Goal: Register for event/course

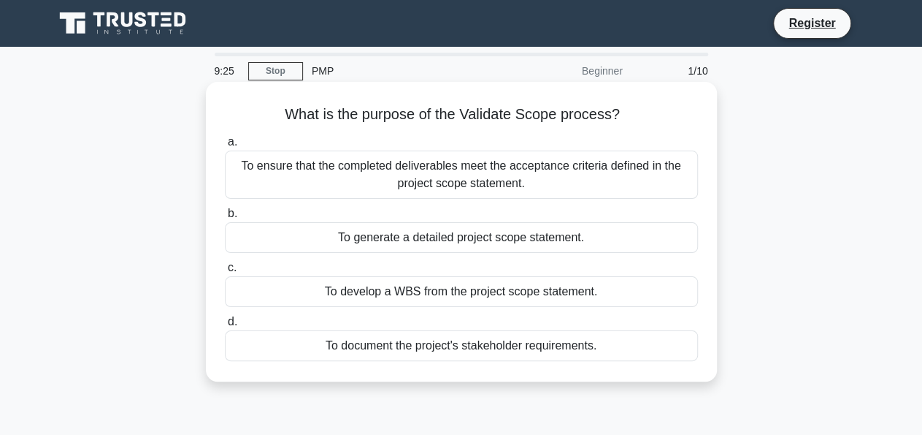
click at [552, 173] on div "To ensure that the completed deliverables meet the acceptance criteria defined …" at bounding box center [461, 174] width 473 height 48
click at [225, 147] on input "a. To ensure that the completed deliverables meet the acceptance criteria defin…" at bounding box center [225, 141] width 0 height 9
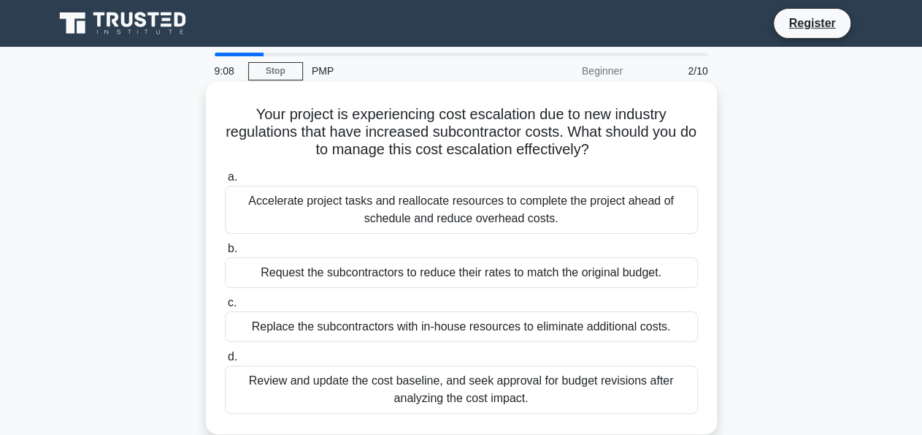
scroll to position [38, 0]
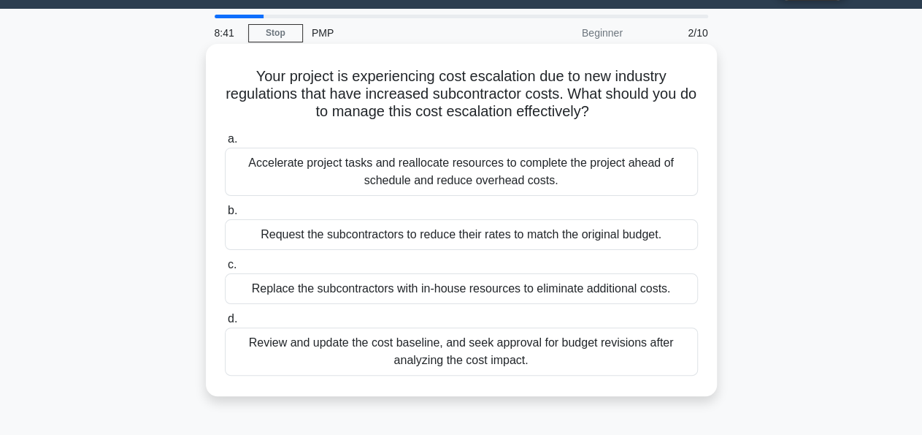
click at [475, 353] on div "Review and update the cost baseline, and seek approval for budget revisions aft…" at bounding box center [461, 351] width 473 height 48
click at [225, 324] on input "d. Review and update the cost baseline, and seek approval for budget revisions …" at bounding box center [225, 318] width 0 height 9
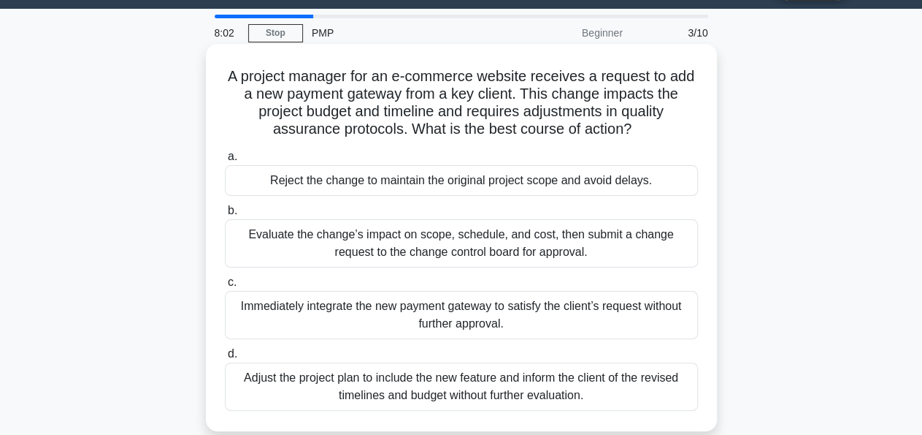
scroll to position [76, 0]
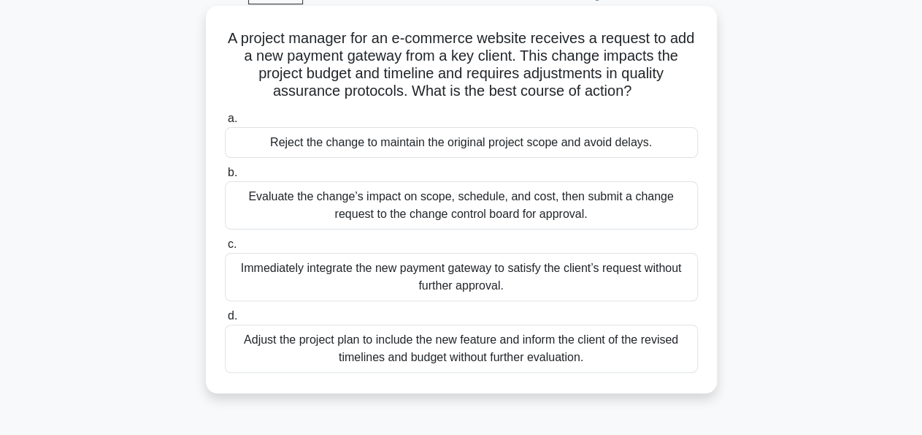
click at [492, 345] on div "Adjust the project plan to include the new feature and inform the client of the…" at bounding box center [461, 348] width 473 height 48
click at [225, 321] on input "d. Adjust the project plan to include the new feature and inform the client of …" at bounding box center [225, 315] width 0 height 9
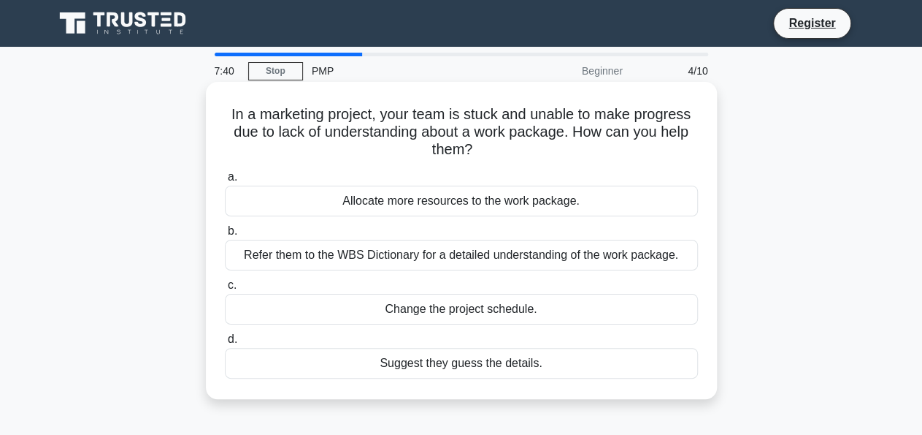
scroll to position [0, 0]
click at [462, 256] on div "Refer them to the WBS Dictionary for a detailed understanding of the work packa…" at bounding box center [461, 255] width 473 height 31
click at [225, 236] on input "b. Refer them to the WBS Dictionary for a detailed understanding of the work pa…" at bounding box center [225, 230] width 0 height 9
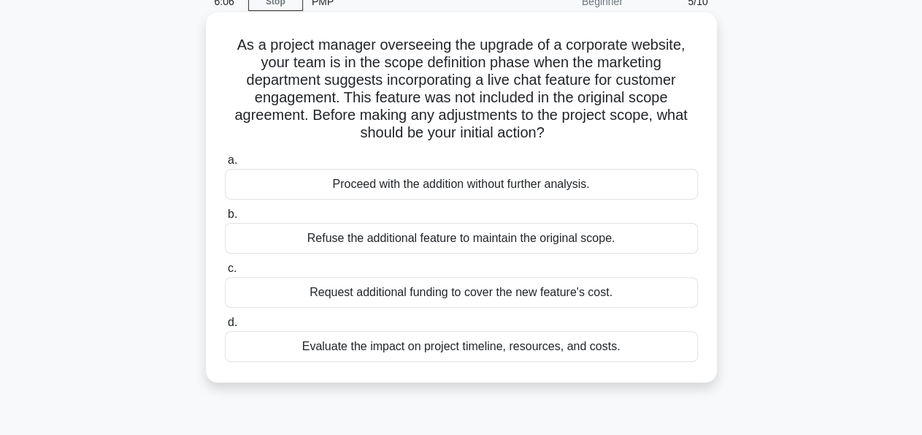
scroll to position [76, 0]
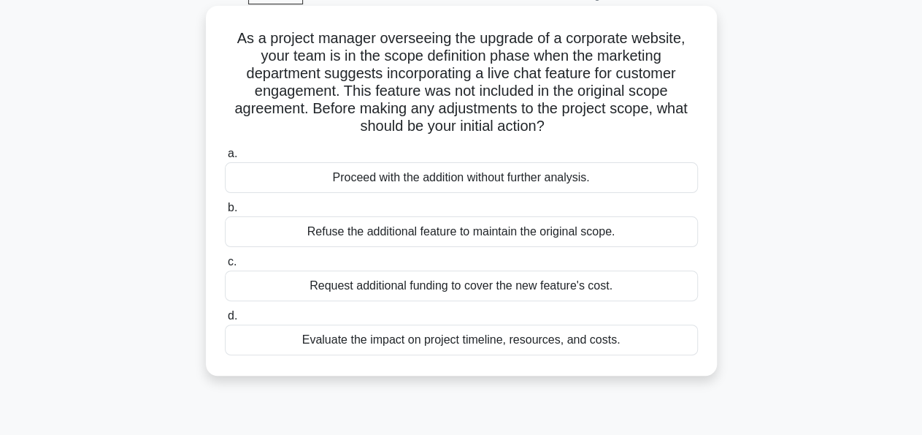
click at [413, 291] on div "Request additional funding to cover the new feature's cost." at bounding box center [461, 285] width 473 height 31
click at [225, 267] on input "c. Request additional funding to cover the new feature's cost." at bounding box center [225, 261] width 0 height 9
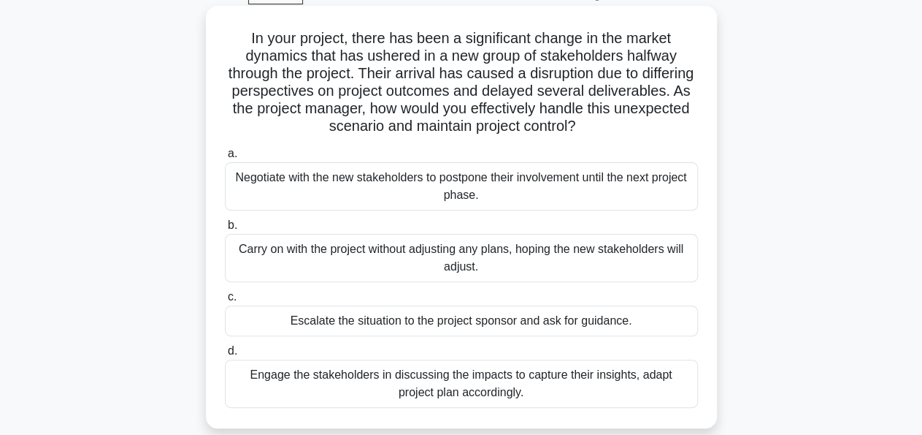
click at [494, 381] on div "Engage the stakeholders in discussing the impacts to capture their insights, ad…" at bounding box center [461, 383] width 473 height 48
click at [225, 356] on input "d. Engage the stakeholders in discussing the impacts to capture their insights,…" at bounding box center [225, 350] width 0 height 9
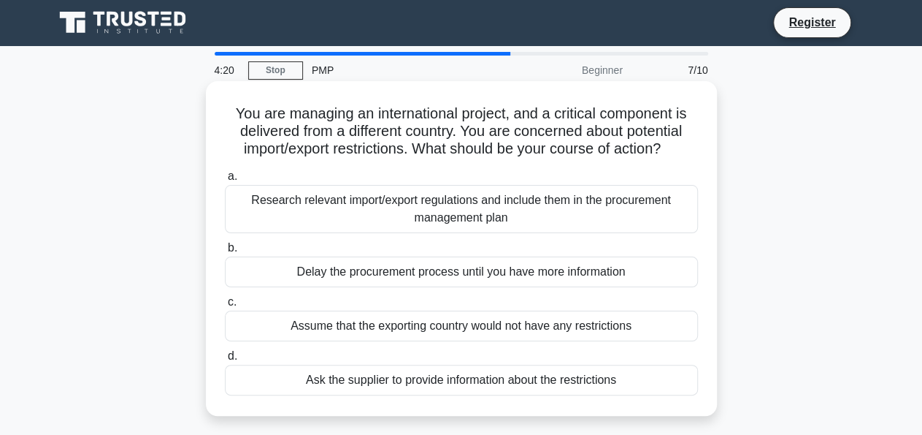
scroll to position [0, 0]
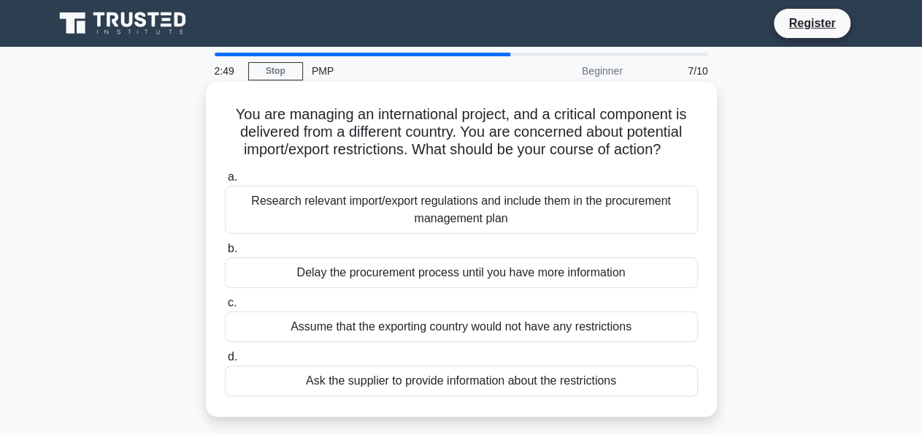
click at [481, 213] on div "Research relevant import/export regulations and include them in the procurement…" at bounding box center [461, 210] width 473 height 48
click at [225, 182] on input "a. Research relevant import/export regulations and include them in the procurem…" at bounding box center [225, 176] width 0 height 9
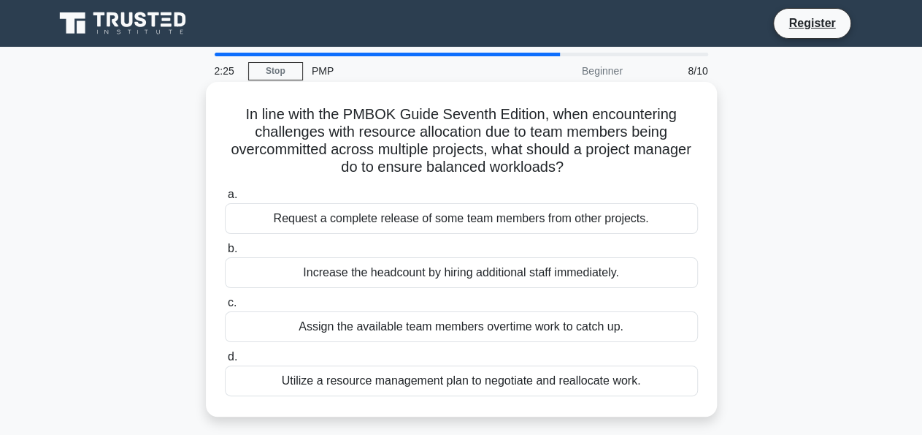
click at [468, 378] on div "Utilize a resource management plan to negotiate and reallocate work." at bounding box center [461, 380] width 473 height 31
click at [225, 362] on input "d. Utilize a resource management plan to negotiate and reallocate work." at bounding box center [225, 356] width 0 height 9
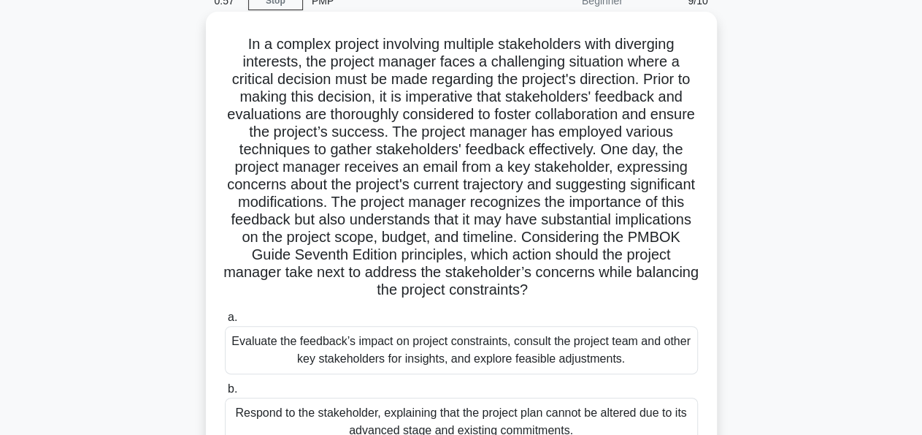
scroll to position [76, 0]
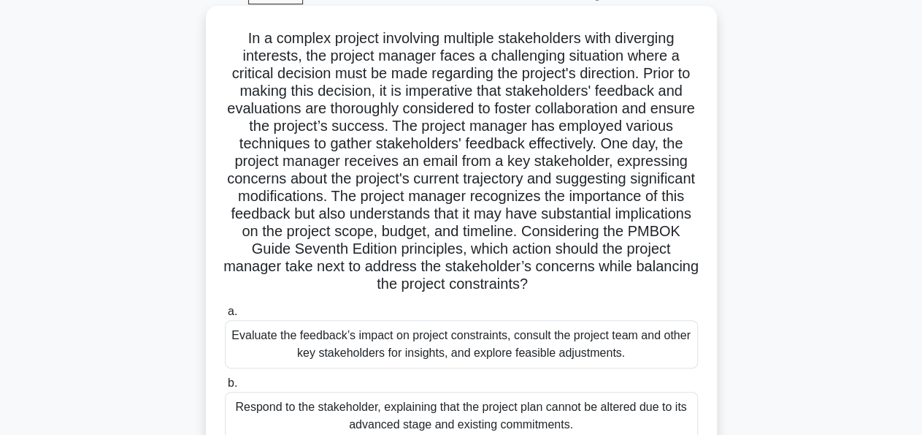
click at [438, 351] on div "Evaluate the feedback’s impact on project constraints, consult the project team…" at bounding box center [461, 344] width 473 height 48
click at [225, 316] on input "a. Evaluate the feedback’s impact on project constraints, consult the project t…" at bounding box center [225, 311] width 0 height 9
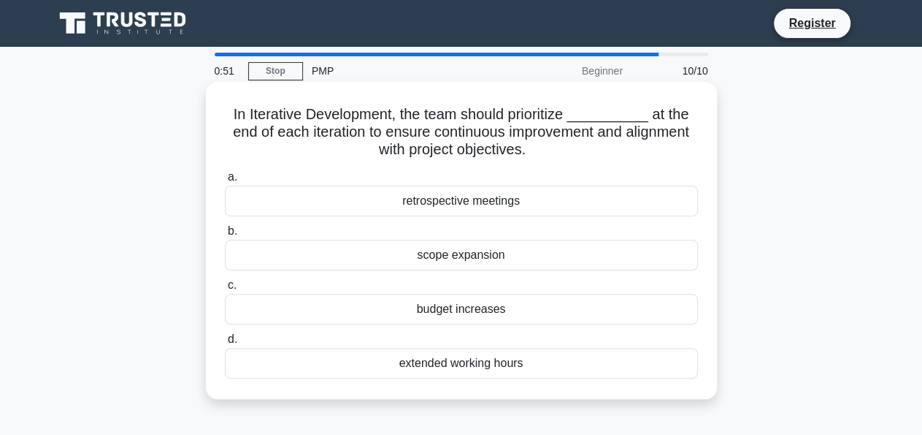
scroll to position [0, 0]
click at [452, 199] on div "retrospective meetings" at bounding box center [461, 201] width 473 height 31
click at [225, 182] on input "a. retrospective meetings" at bounding box center [225, 176] width 0 height 9
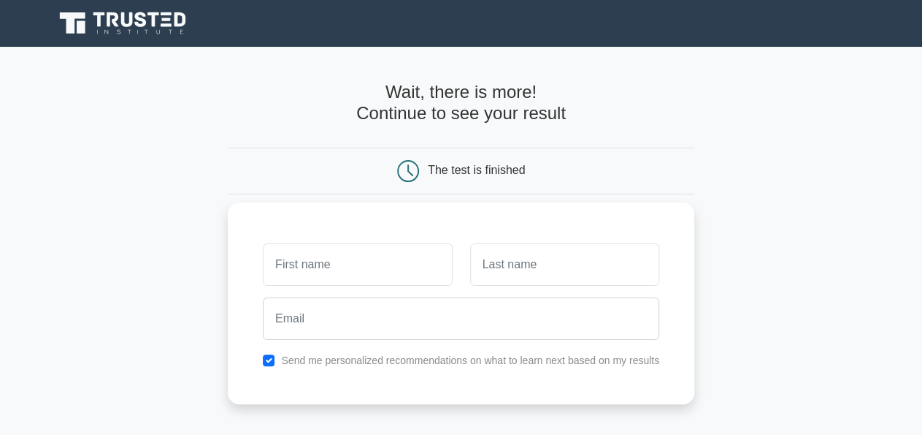
click at [330, 255] on input "text" at bounding box center [357, 264] width 189 height 42
type input "kisembo"
click at [521, 268] on input "text" at bounding box center [564, 264] width 189 height 42
click at [521, 268] on input "r" at bounding box center [564, 264] width 189 height 42
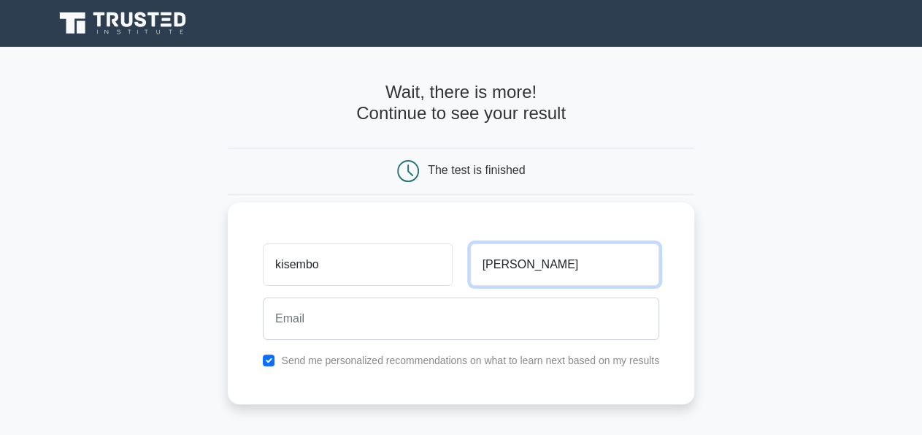
type input "[PERSON_NAME]"
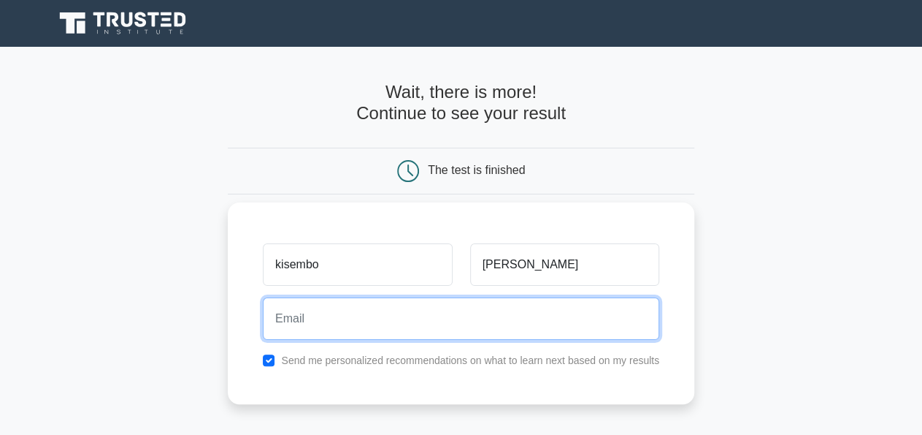
click at [359, 313] on input "email" at bounding box center [461, 318] width 397 height 42
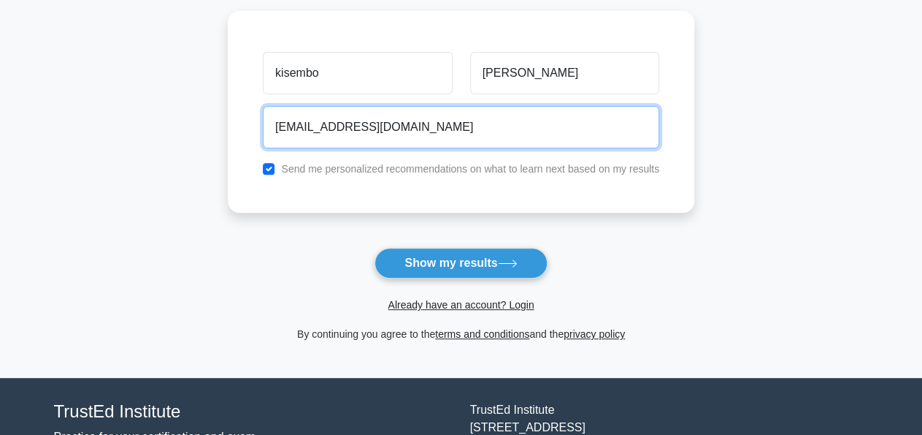
scroll to position [228, 0]
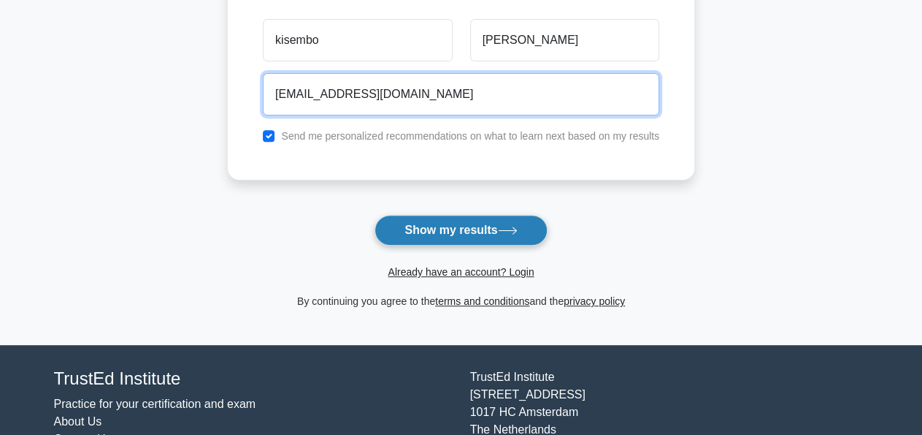
type input "[EMAIL_ADDRESS][DOMAIN_NAME]"
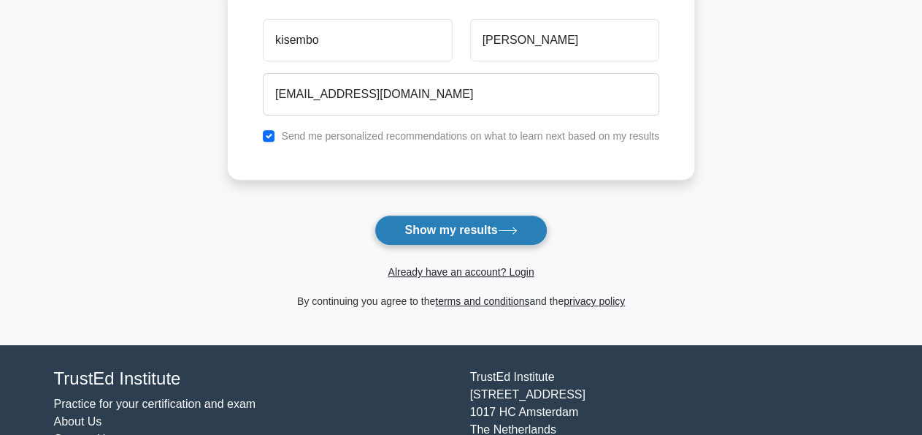
click at [478, 232] on button "Show my results" at bounding box center [461, 230] width 172 height 31
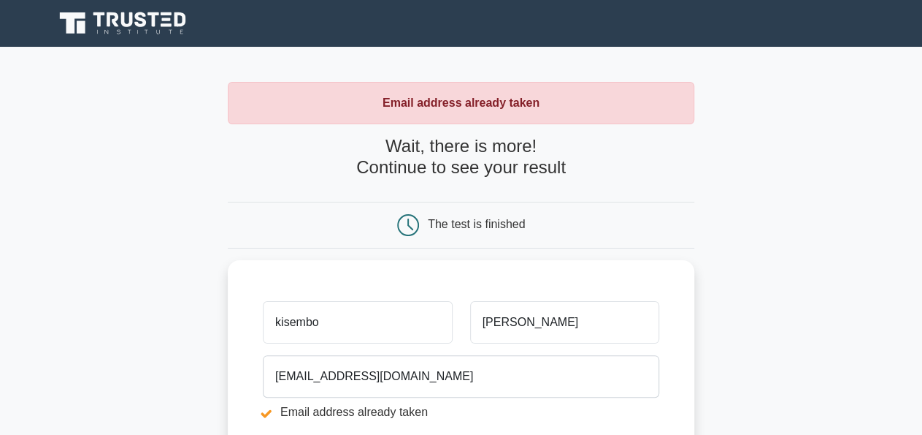
click at [497, 227] on div "The test is finished" at bounding box center [476, 224] width 97 height 12
click at [570, 103] on div "Email address already taken" at bounding box center [461, 103] width 467 height 42
click at [519, 221] on div "The test is finished" at bounding box center [476, 224] width 97 height 12
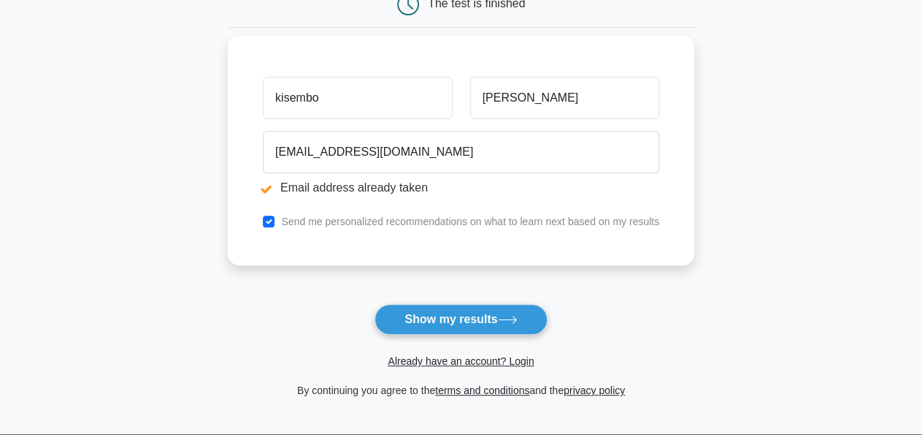
scroll to position [228, 0]
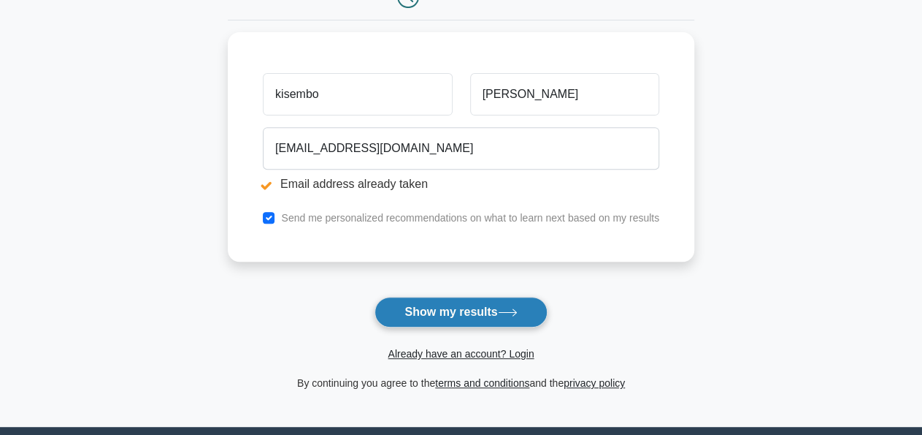
click at [503, 311] on icon at bounding box center [508, 312] width 20 height 8
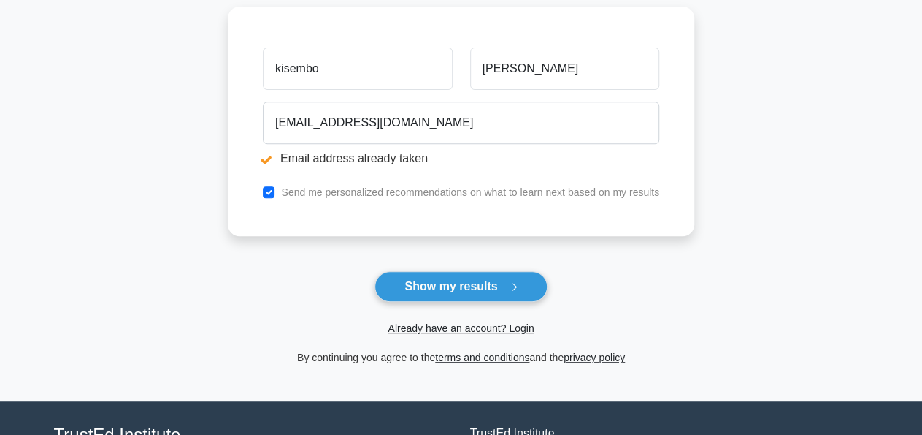
scroll to position [291, 0]
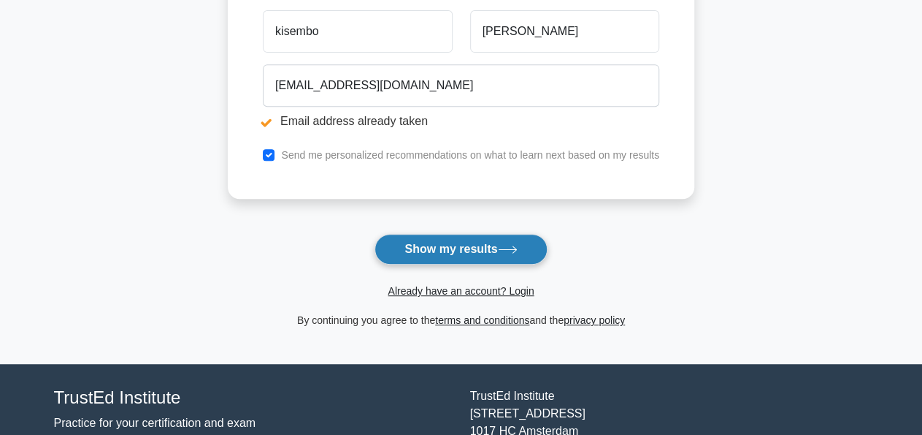
click at [375, 234] on button "Show my results" at bounding box center [461, 249] width 172 height 31
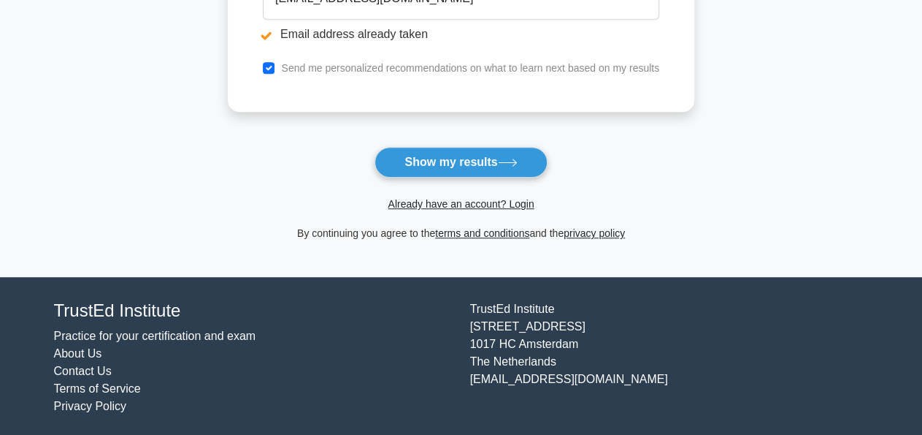
scroll to position [378, 0]
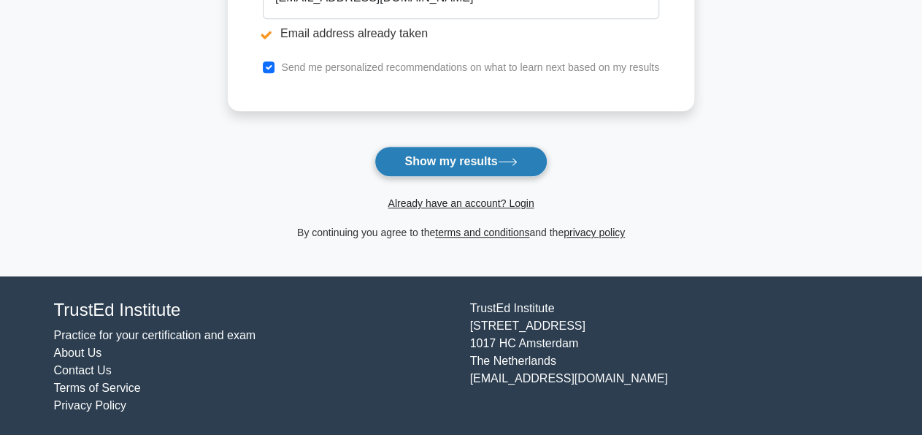
click at [517, 161] on icon at bounding box center [508, 162] width 20 height 8
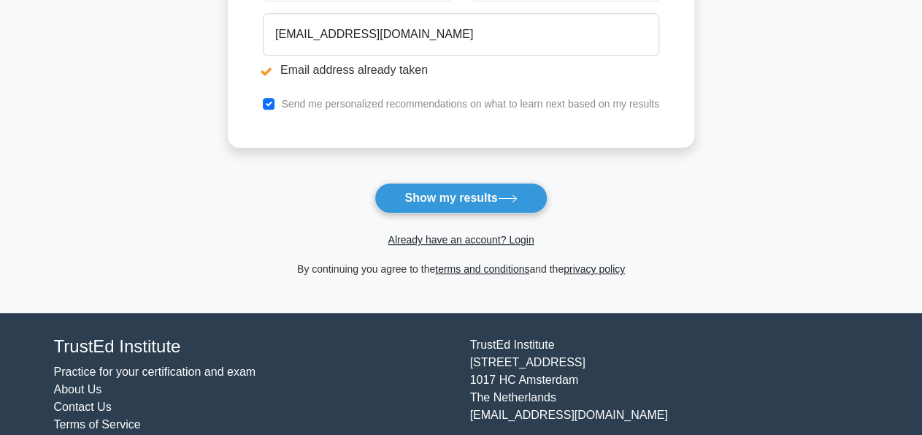
scroll to position [354, 0]
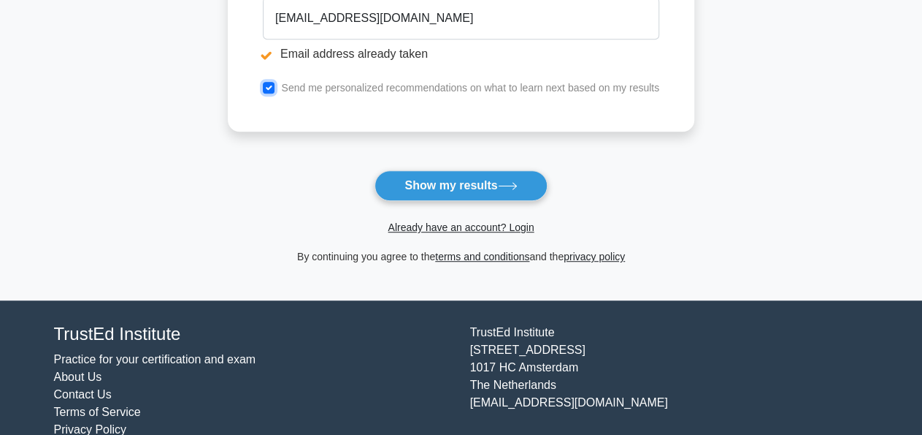
click at [270, 85] on input "checkbox" at bounding box center [269, 88] width 12 height 12
checkbox input "false"
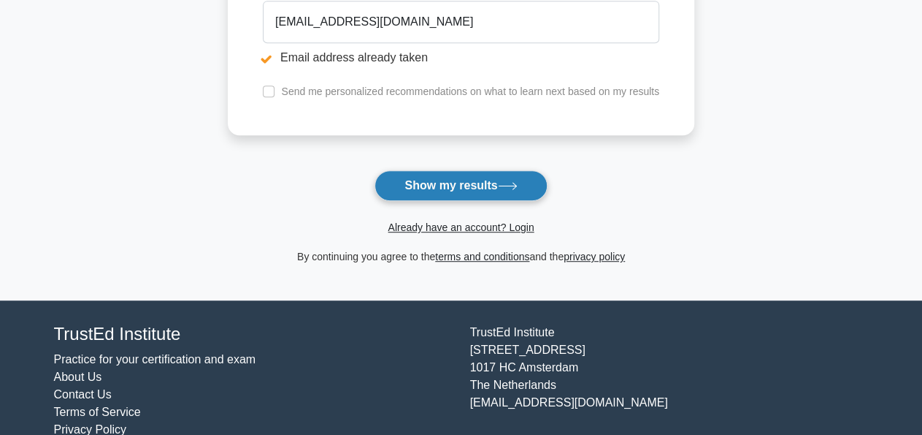
click at [526, 175] on button "Show my results" at bounding box center [461, 185] width 172 height 31
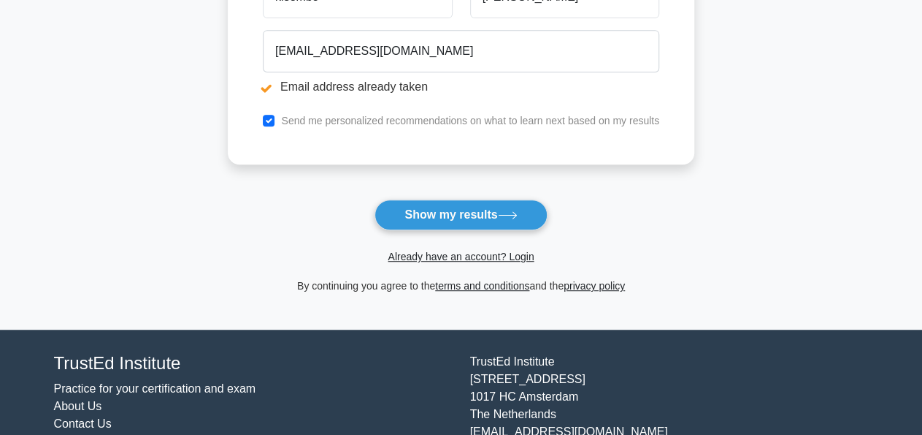
scroll to position [329, 0]
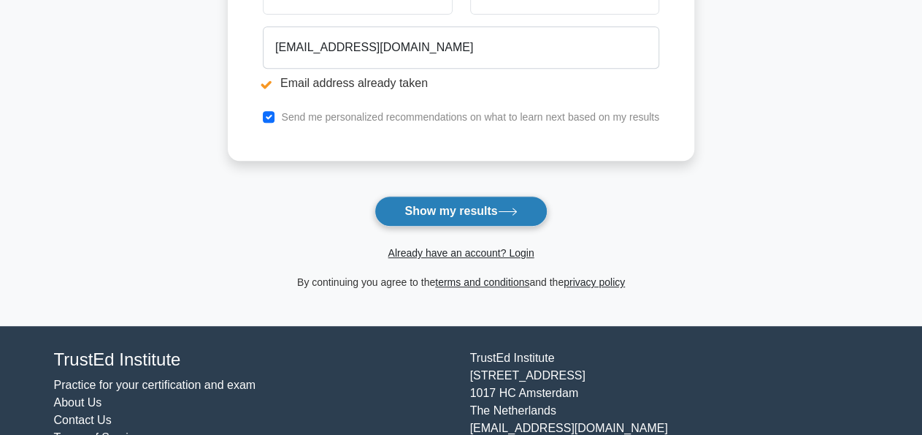
click at [467, 213] on button "Show my results" at bounding box center [461, 211] width 172 height 31
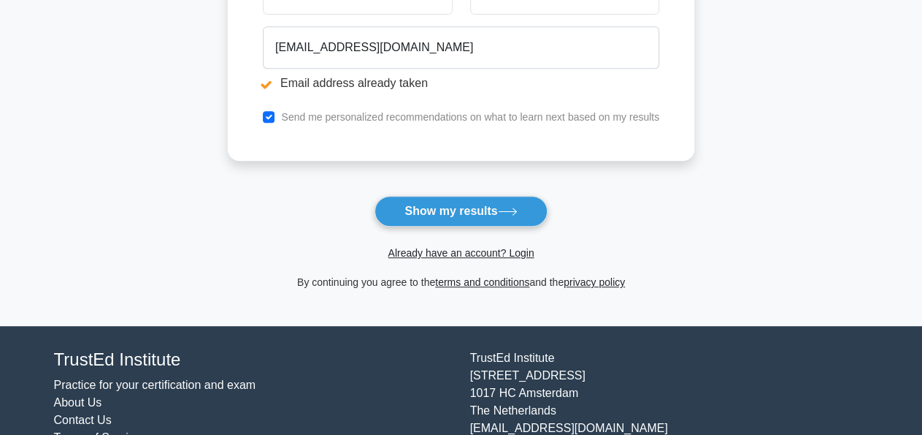
scroll to position [342, 0]
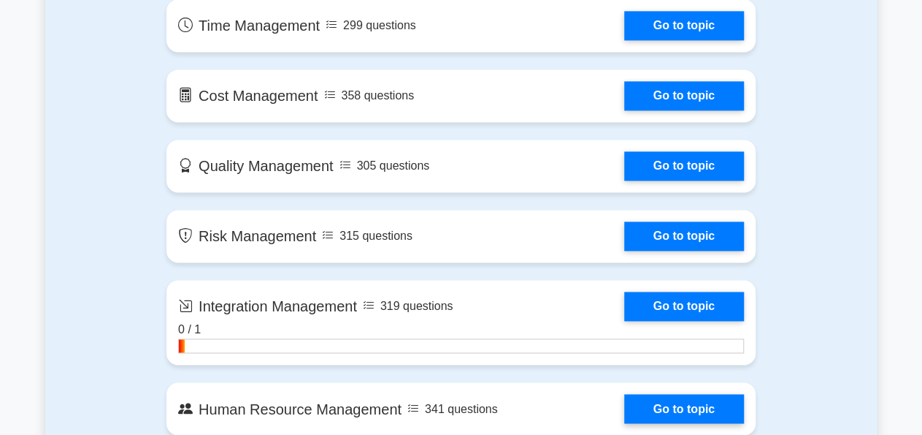
scroll to position [1025, 0]
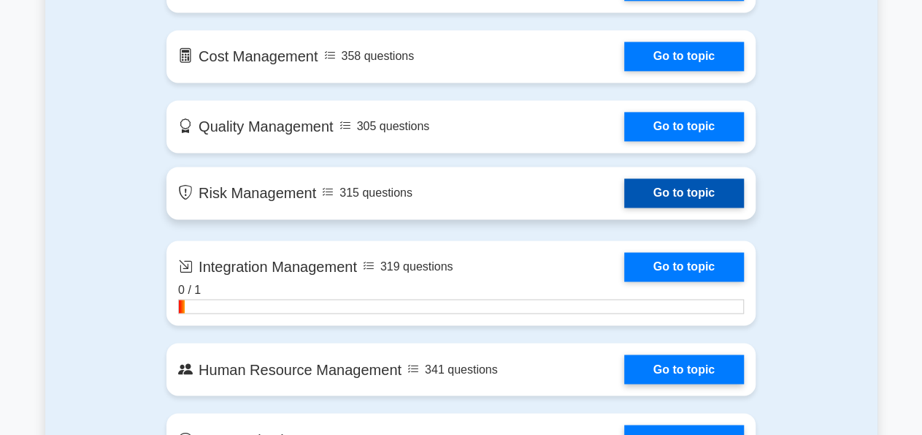
click at [624, 195] on link "Go to topic" at bounding box center [684, 192] width 120 height 29
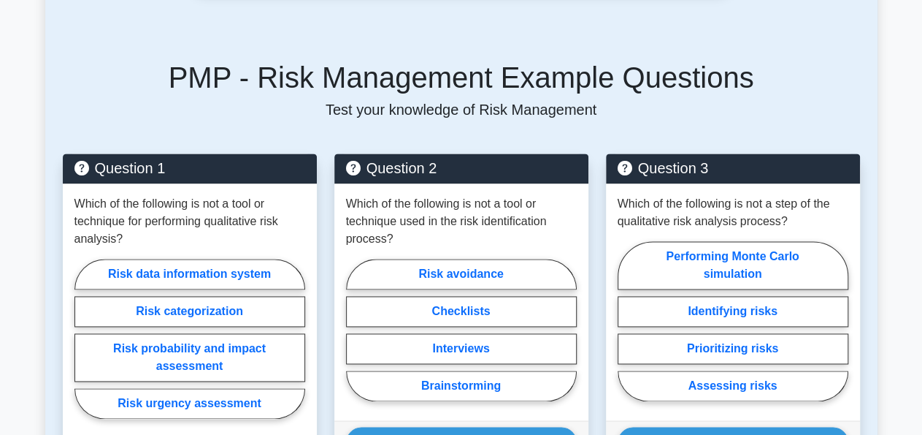
scroll to position [949, 0]
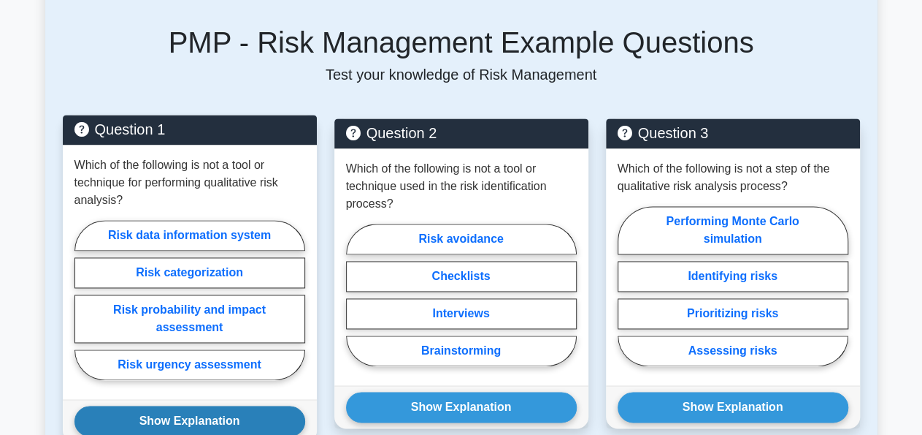
click at [173, 417] on button "Show Explanation" at bounding box center [189, 420] width 231 height 31
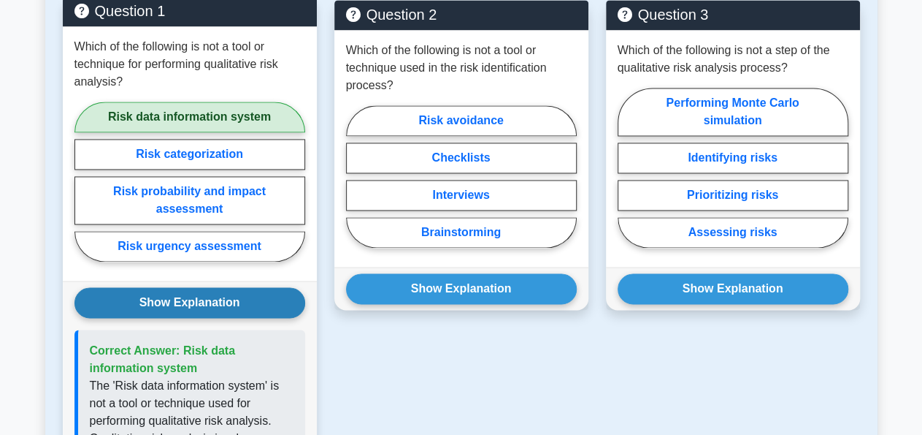
scroll to position [1063, 0]
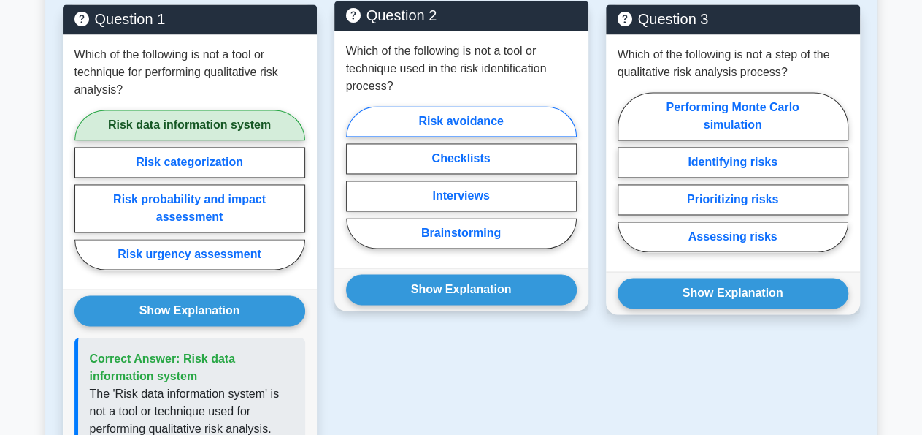
click at [470, 122] on label "Risk avoidance" at bounding box center [461, 121] width 231 height 31
click at [356, 177] on input "Risk avoidance" at bounding box center [350, 181] width 9 height 9
radio input "true"
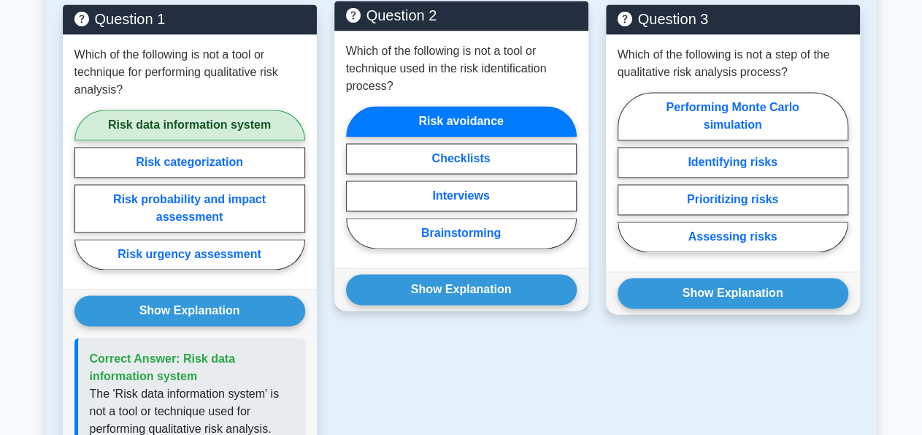
click at [470, 122] on label "Risk avoidance" at bounding box center [461, 121] width 231 height 31
click at [356, 177] on input "Risk avoidance" at bounding box center [350, 181] width 9 height 9
click at [478, 155] on label "Checklists" at bounding box center [461, 158] width 231 height 31
click at [356, 177] on input "Checklists" at bounding box center [350, 181] width 9 height 9
radio input "true"
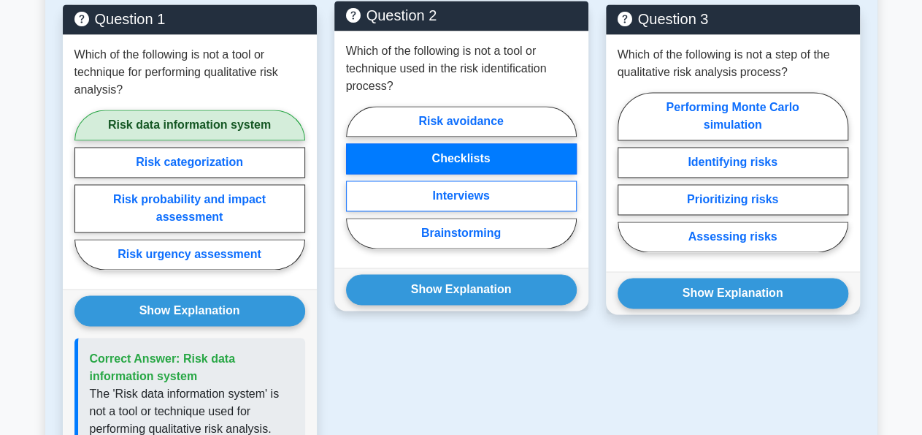
click at [484, 191] on label "Interviews" at bounding box center [461, 195] width 231 height 31
click at [356, 186] on input "Interviews" at bounding box center [350, 181] width 9 height 9
radio input "true"
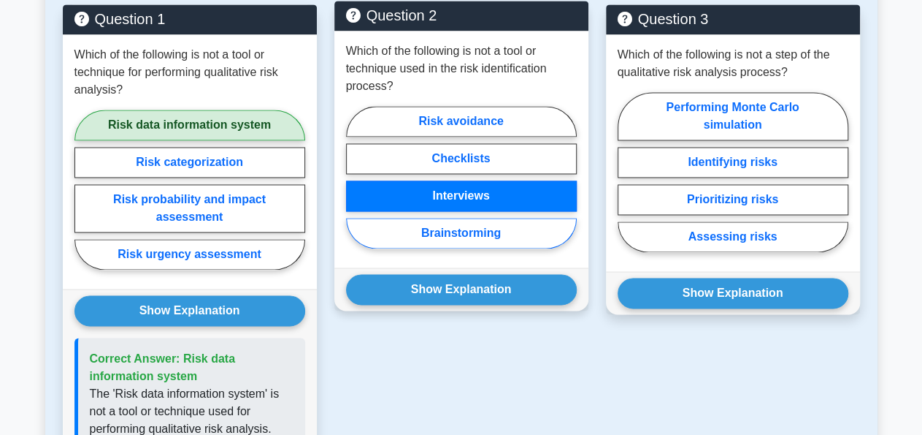
click at [486, 232] on label "Brainstorming" at bounding box center [461, 233] width 231 height 31
click at [356, 186] on input "Brainstorming" at bounding box center [350, 181] width 9 height 9
radio input "true"
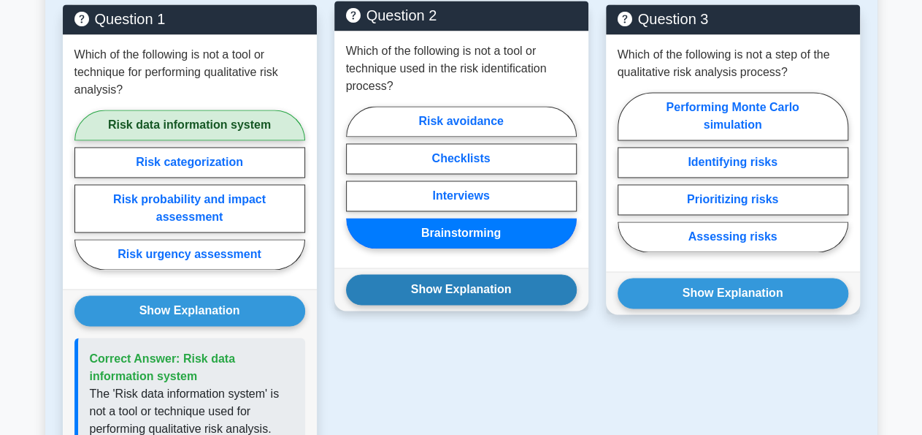
click at [467, 282] on button "Show Explanation" at bounding box center [461, 289] width 231 height 31
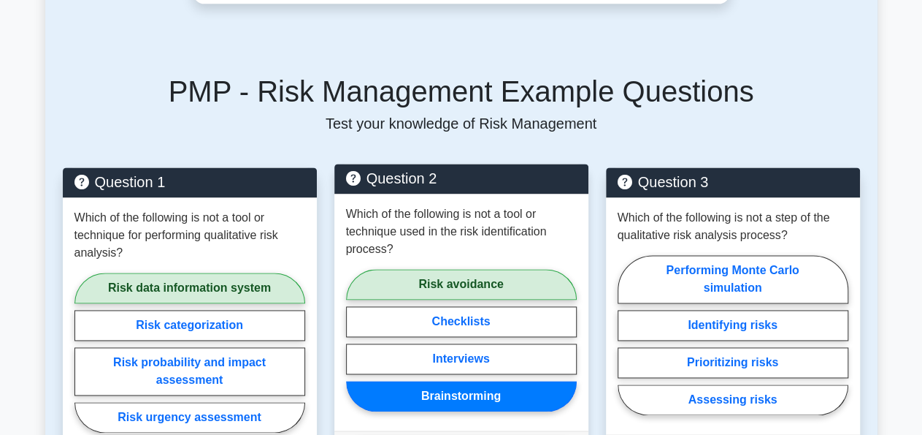
scroll to position [911, 0]
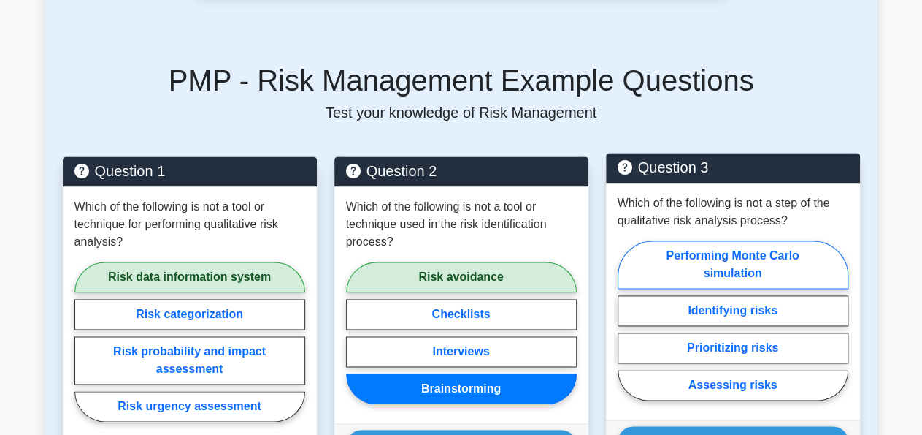
click at [700, 265] on label "Performing Monte Carlo simulation" at bounding box center [733, 264] width 231 height 48
click at [627, 320] on input "Performing Monte Carlo simulation" at bounding box center [622, 324] width 9 height 9
radio input "true"
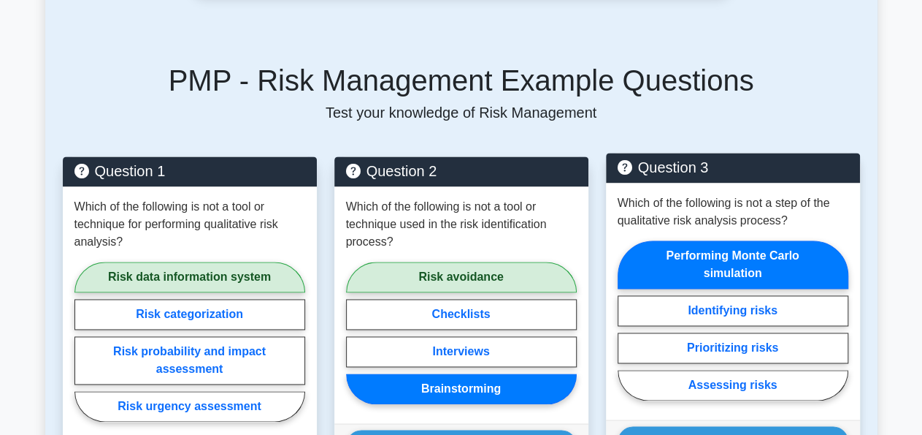
click at [700, 265] on label "Performing Monte Carlo simulation" at bounding box center [733, 264] width 231 height 48
click at [627, 320] on input "Performing Monte Carlo simulation" at bounding box center [622, 324] width 9 height 9
click at [700, 265] on label "Performing Monte Carlo simulation" at bounding box center [733, 264] width 231 height 48
click at [627, 320] on input "Performing Monte Carlo simulation" at bounding box center [622, 324] width 9 height 9
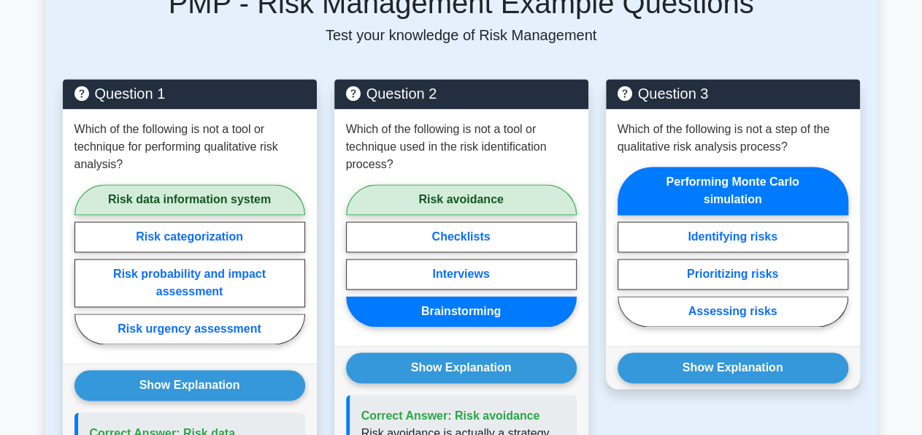
scroll to position [1025, 0]
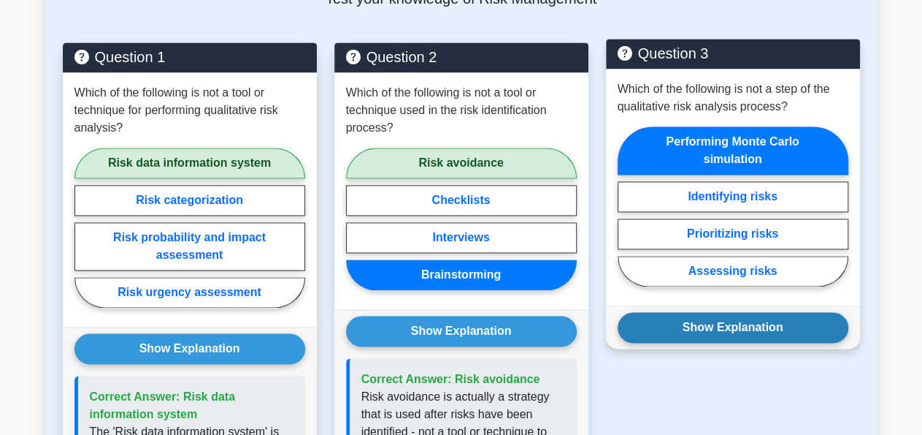
click at [758, 313] on button "Show Explanation" at bounding box center [733, 327] width 231 height 31
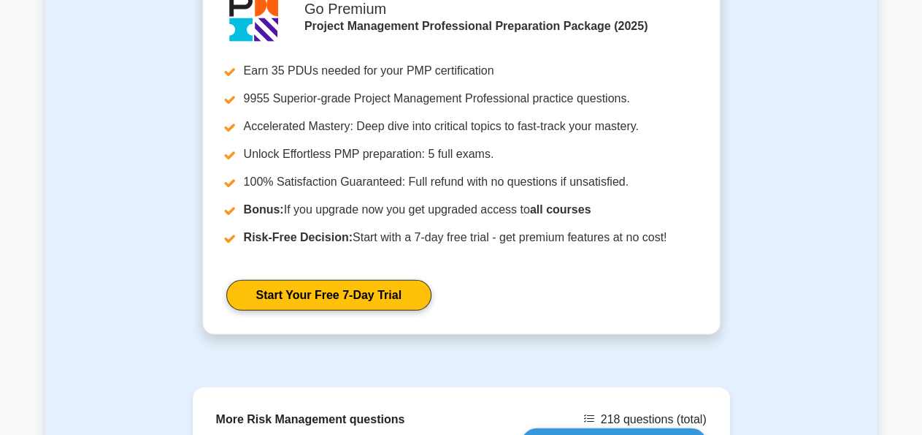
scroll to position [1823, 0]
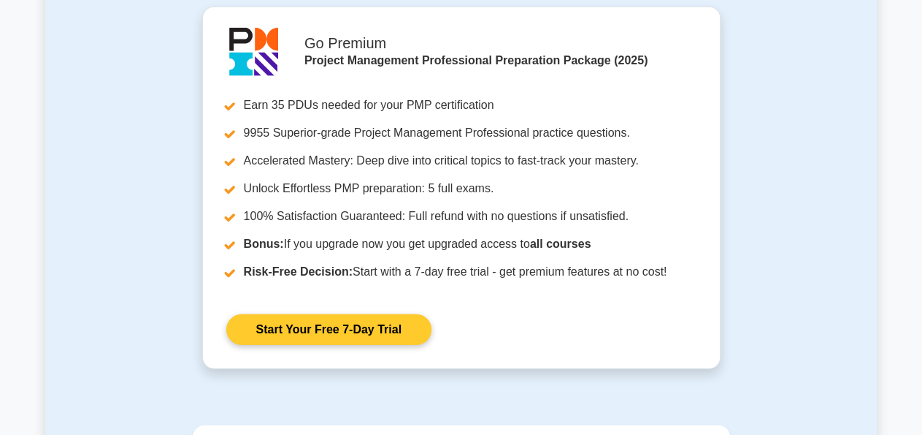
click at [307, 326] on link "Start Your Free 7-Day Trial" at bounding box center [328, 329] width 205 height 31
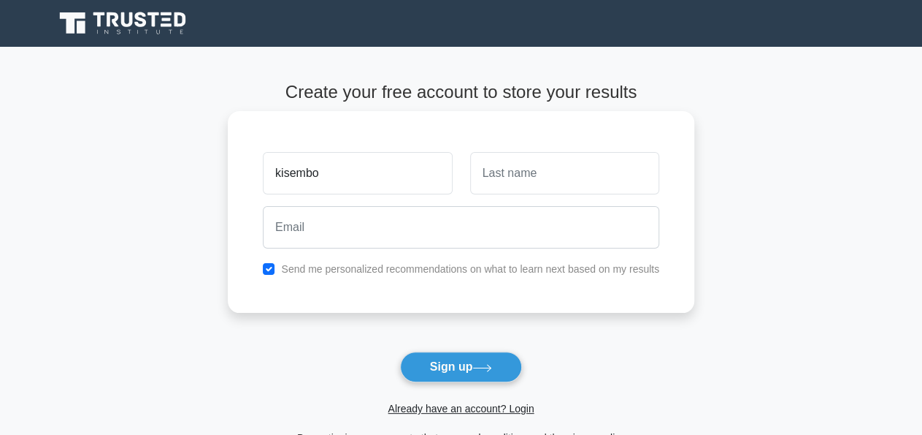
type input "kisembo"
click at [500, 169] on input "text" at bounding box center [564, 173] width 189 height 42
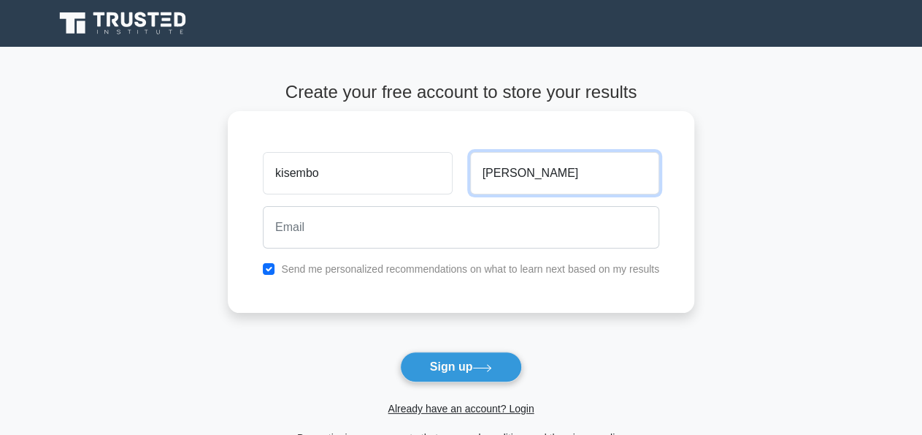
type input "[PERSON_NAME]"
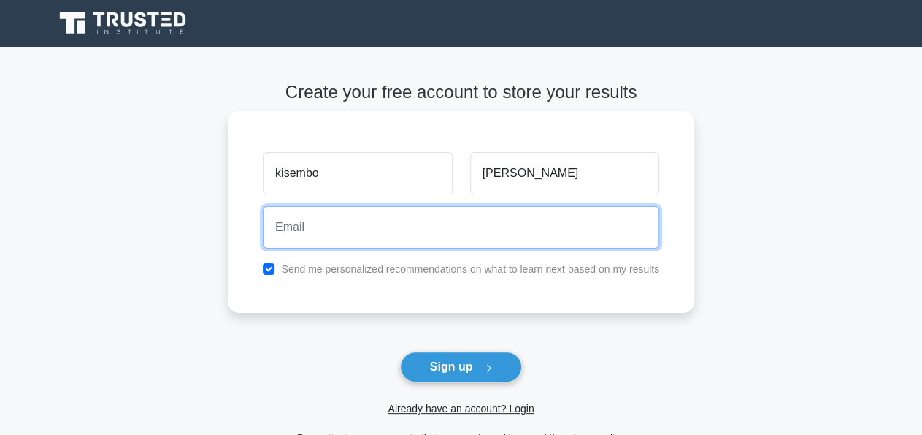
click at [281, 234] on input "email" at bounding box center [461, 227] width 397 height 42
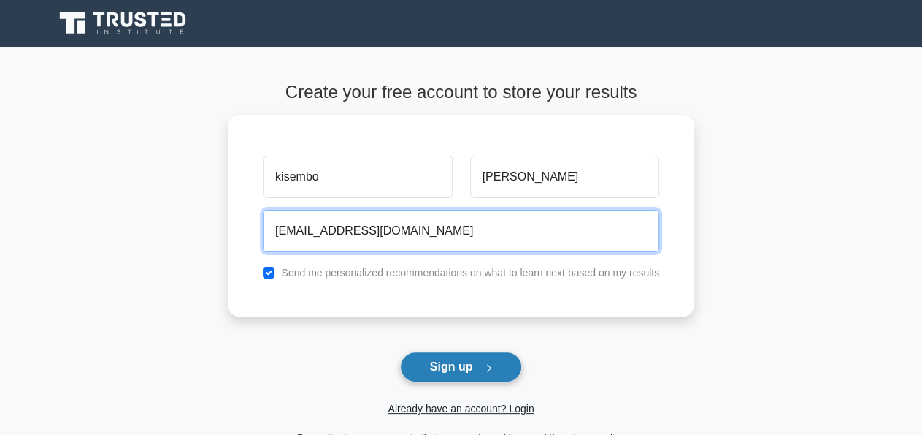
type input "[EMAIL_ADDRESS][DOMAIN_NAME]"
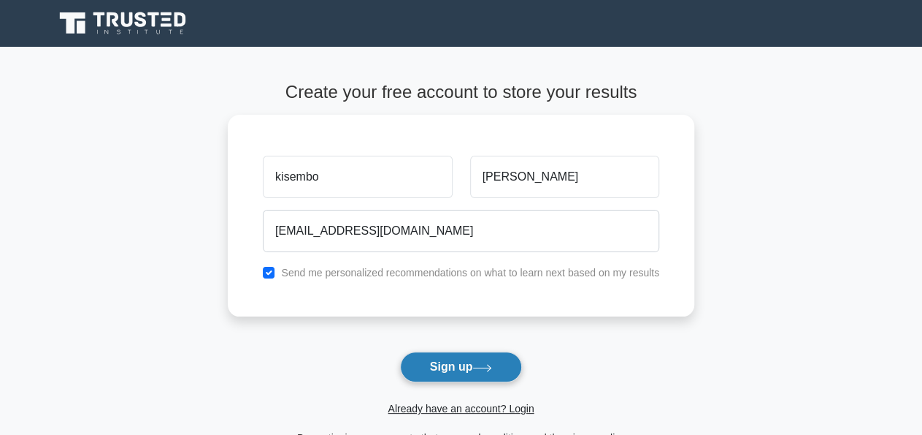
click at [454, 370] on button "Sign up" at bounding box center [461, 366] width 123 height 31
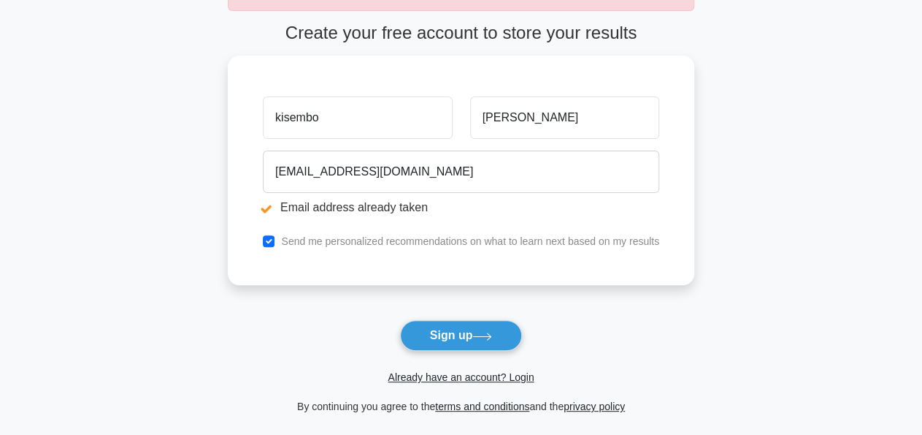
scroll to position [152, 0]
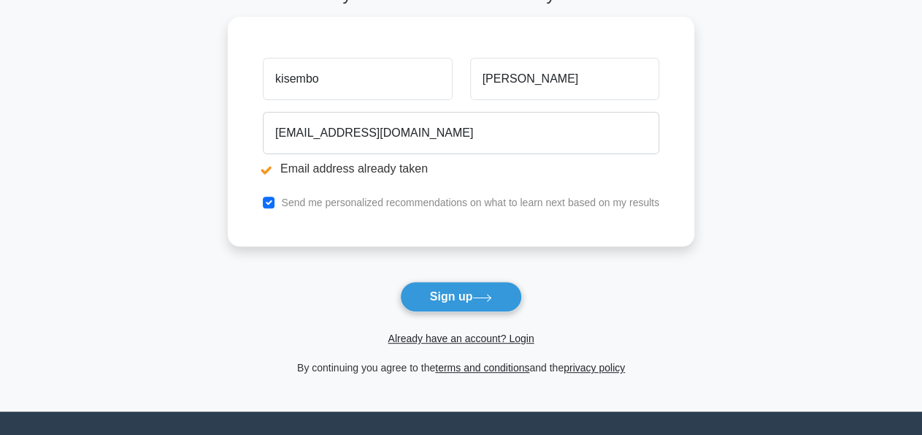
click at [475, 344] on span "Already have an account? Login" at bounding box center [461, 338] width 455 height 18
click at [473, 340] on link "Already have an account? Login" at bounding box center [461, 338] width 146 height 12
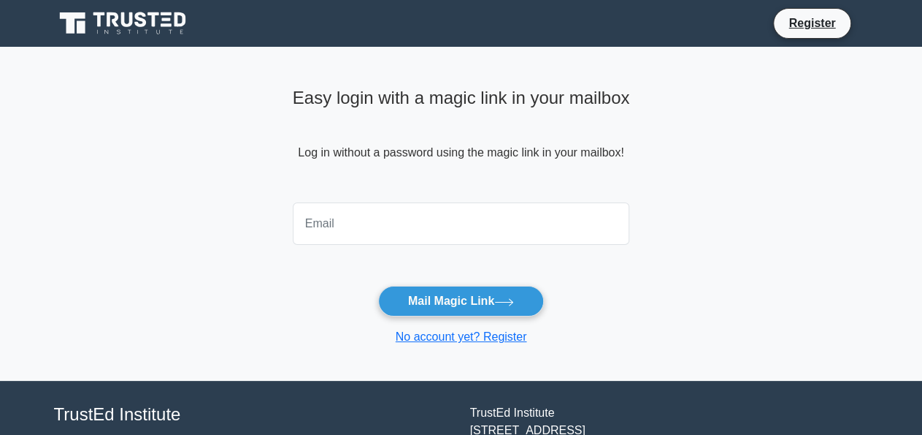
click at [354, 237] on input "email" at bounding box center [461, 223] width 337 height 42
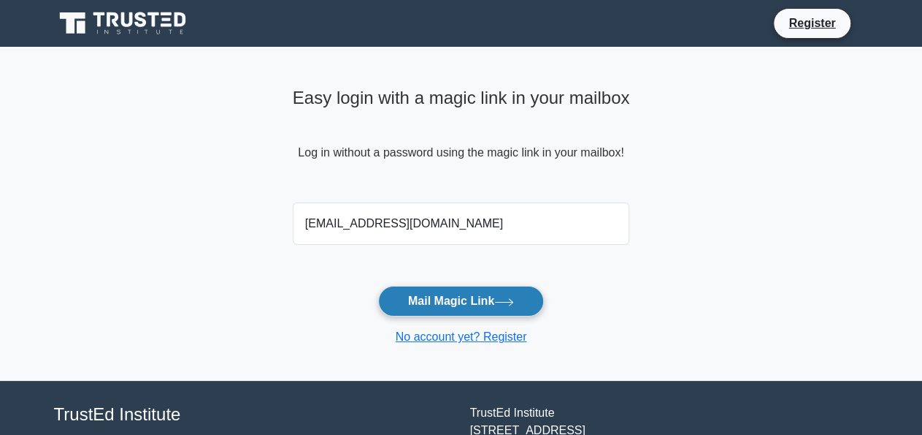
type input "[EMAIL_ADDRESS][DOMAIN_NAME]"
click at [420, 300] on button "Mail Magic Link" at bounding box center [461, 301] width 166 height 31
